Goal: Communication & Community: Share content

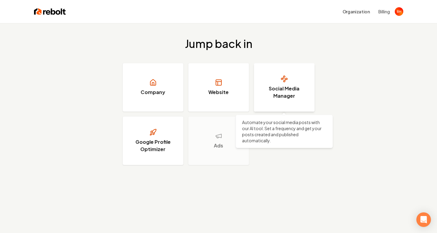
click at [288, 80] on link "Social Media Manager" at bounding box center [284, 87] width 61 height 49
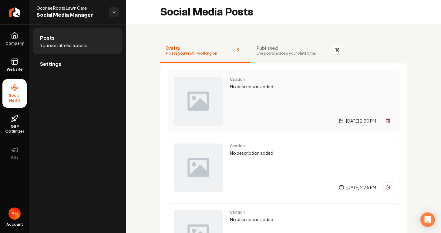
click at [225, 79] on div "Caption No description added [DATE] 2:30 PM" at bounding box center [284, 101] width 232 height 61
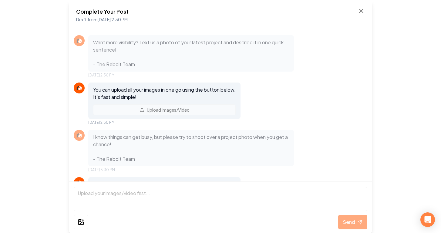
scroll to position [43, 0]
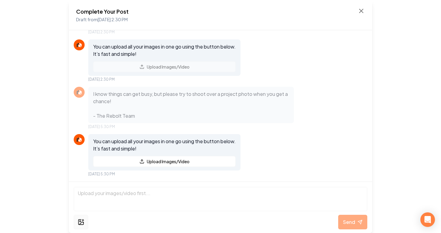
click at [82, 220] on icon at bounding box center [81, 222] width 7 height 7
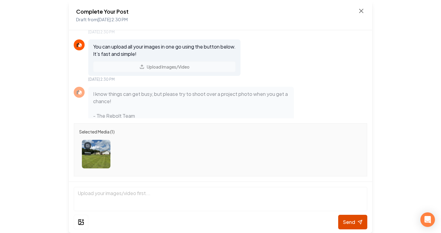
click at [350, 219] on span "Send" at bounding box center [349, 222] width 12 height 7
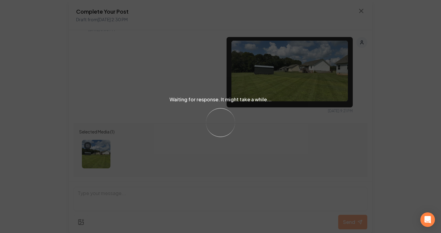
scroll to position [157, 0]
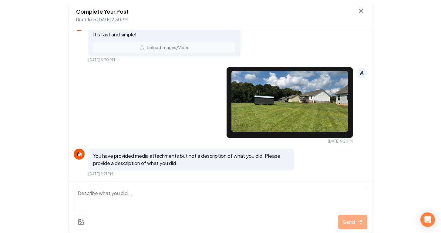
click at [138, 196] on textarea at bounding box center [221, 199] width 294 height 24
type textarea "this cooler weather is making the fescue lawns pop"
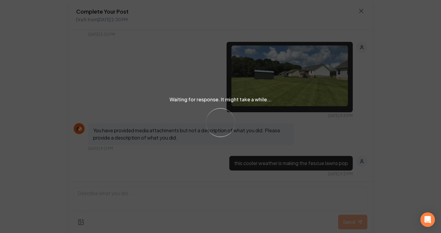
scroll to position [237, 0]
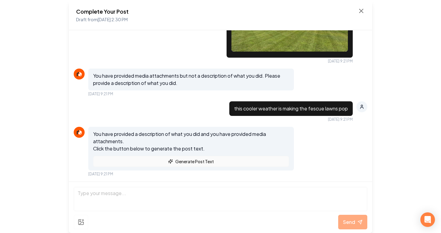
click at [229, 162] on button "Generate Post Text" at bounding box center [191, 161] width 196 height 11
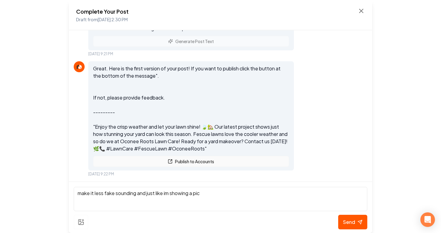
type textarea "make it less fake sounding and just like im showing a pic"
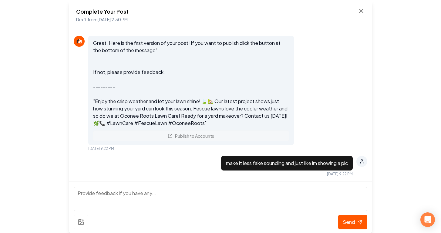
scroll to position [467, 0]
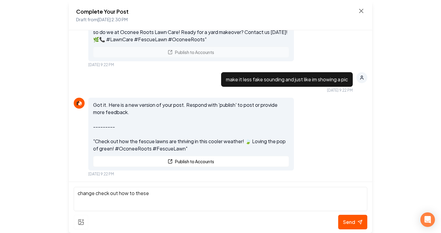
type textarea "change check out how to these"
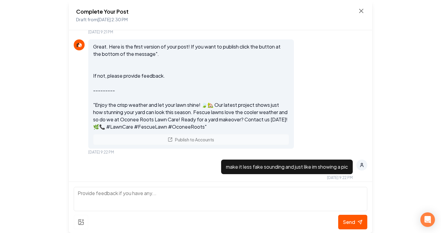
scroll to position [576, 0]
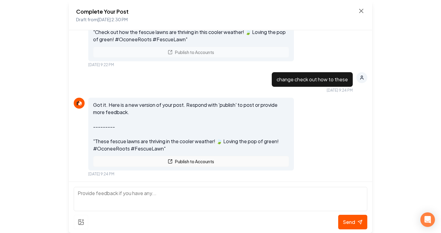
click at [211, 163] on button "Publish to Accounts" at bounding box center [191, 161] width 196 height 11
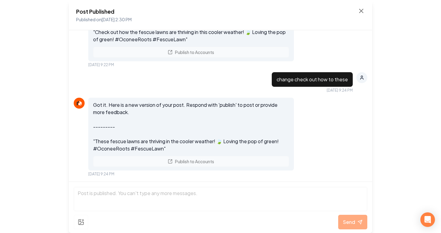
scroll to position [602, 0]
